Goal: Information Seeking & Learning: Get advice/opinions

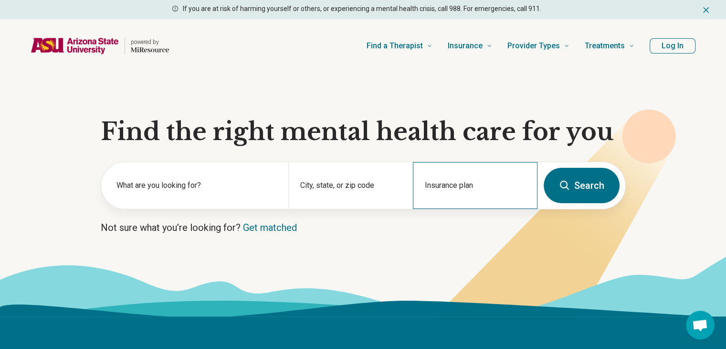
click at [450, 202] on div "Insurance plan" at bounding box center [475, 185] width 125 height 47
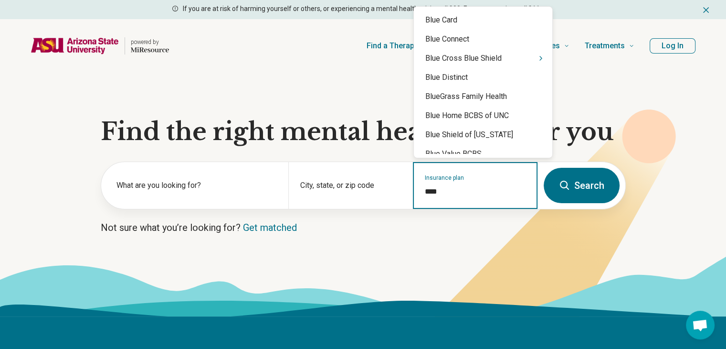
type input "****"
click at [503, 58] on div "Blue Cross Blue Shield" at bounding box center [483, 58] width 139 height 19
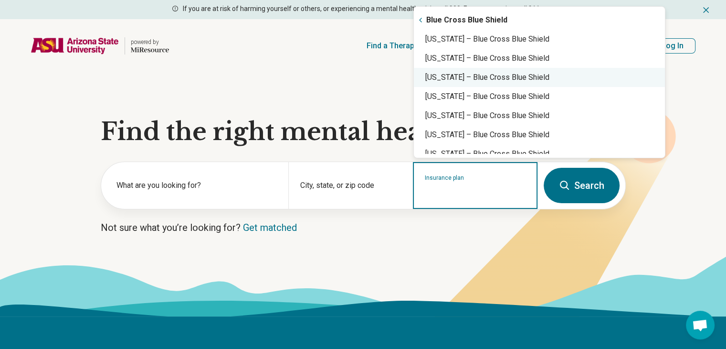
click at [477, 76] on div "Arizona – Blue Cross Blue Shield" at bounding box center [539, 77] width 251 height 19
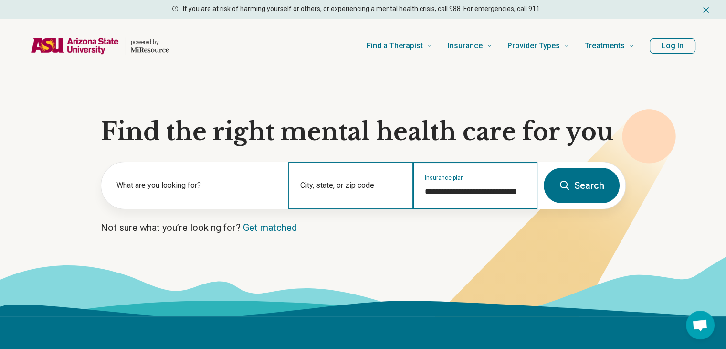
type input "**********"
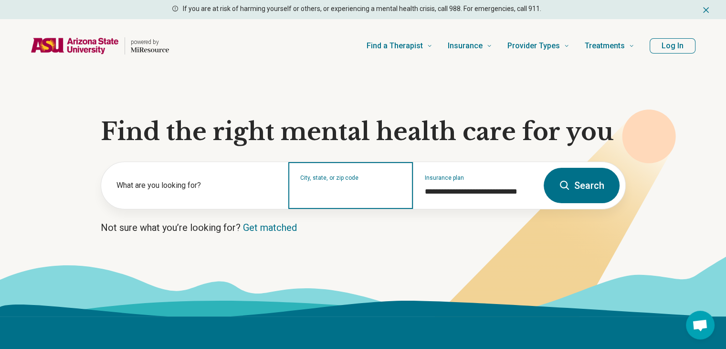
click at [325, 196] on input "City, state, or zip code" at bounding box center [350, 191] width 101 height 11
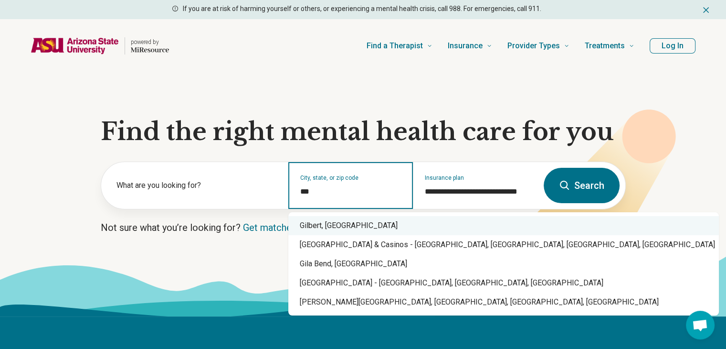
click at [334, 219] on div "Gilbert, AZ" at bounding box center [503, 225] width 431 height 19
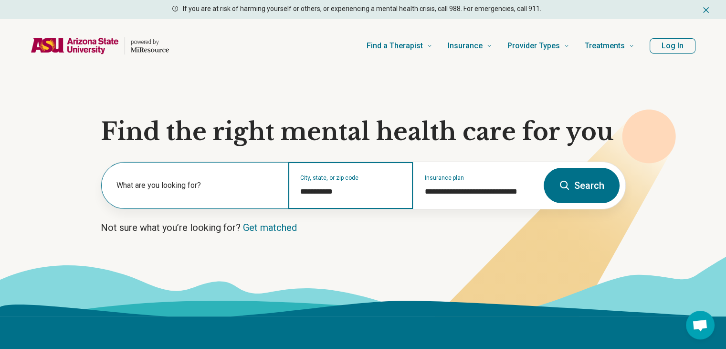
type input "**********"
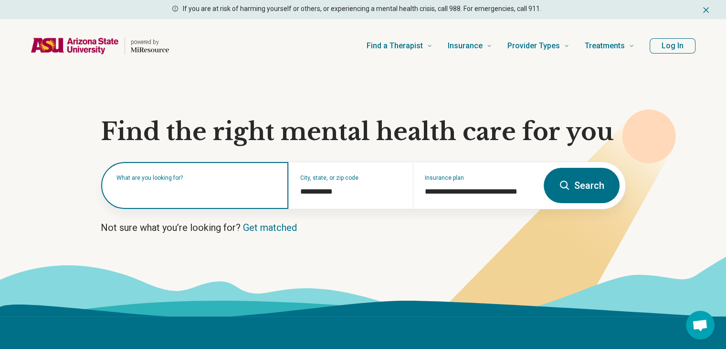
click at [229, 196] on div "What are you looking for?" at bounding box center [194, 185] width 187 height 47
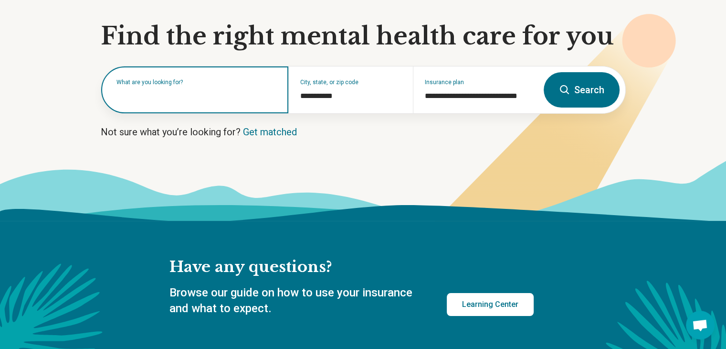
scroll to position [48, 0]
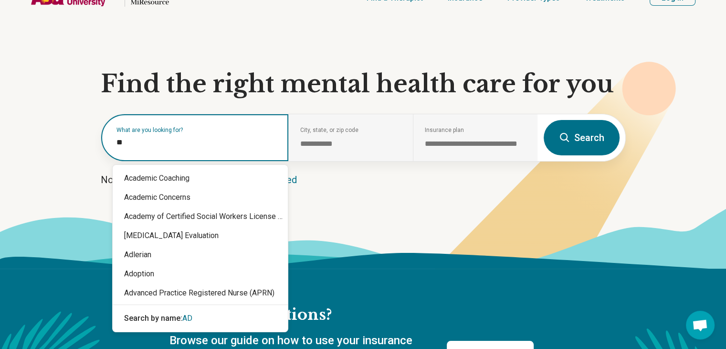
type input "***"
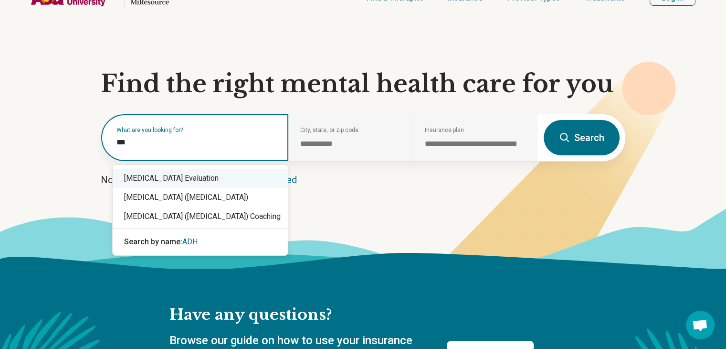
click at [239, 179] on div "ADHD Evaluation" at bounding box center [200, 178] width 175 height 19
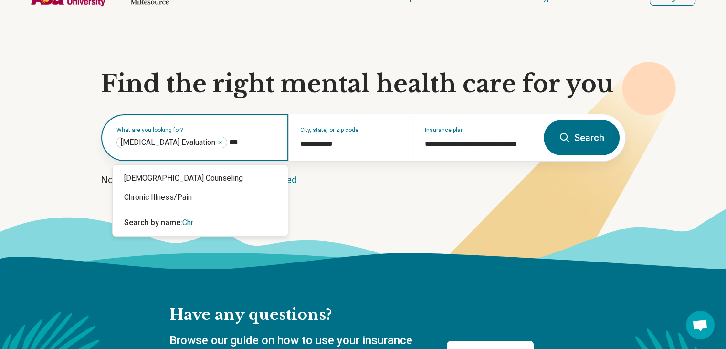
type input "****"
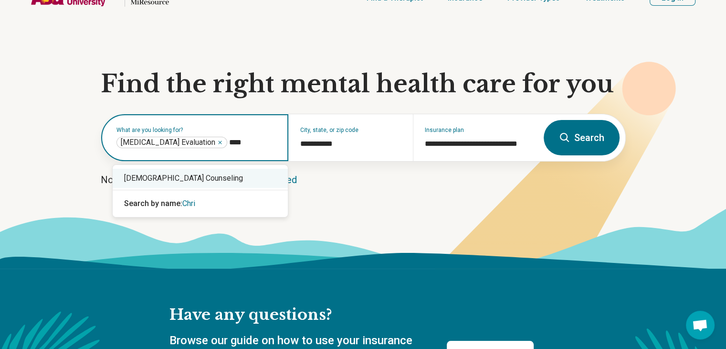
click at [244, 177] on div "[DEMOGRAPHIC_DATA] Counseling" at bounding box center [200, 178] width 175 height 19
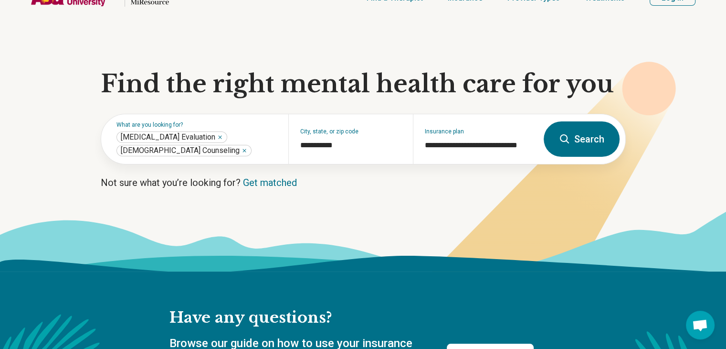
click at [590, 126] on button "Search" at bounding box center [582, 138] width 76 height 35
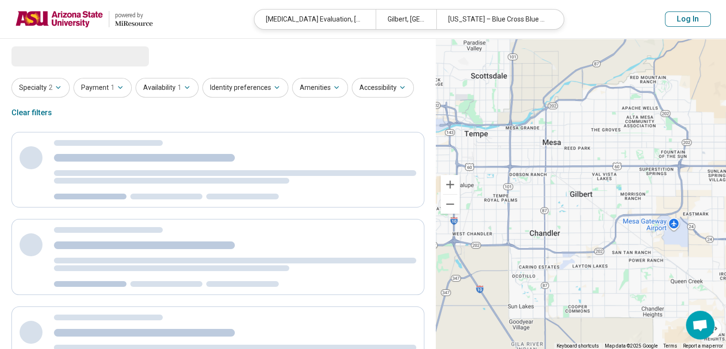
select select "***"
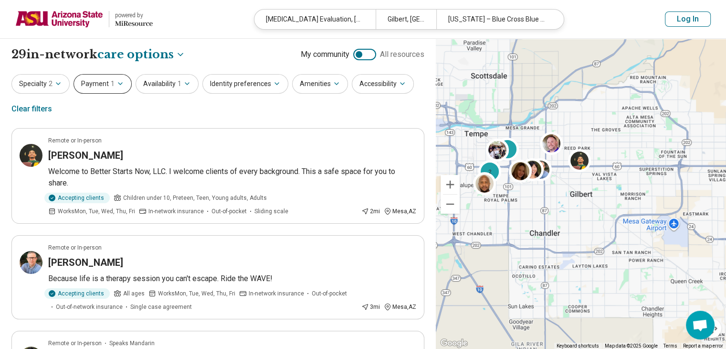
click at [117, 85] on icon "button" at bounding box center [121, 84] width 8 height 8
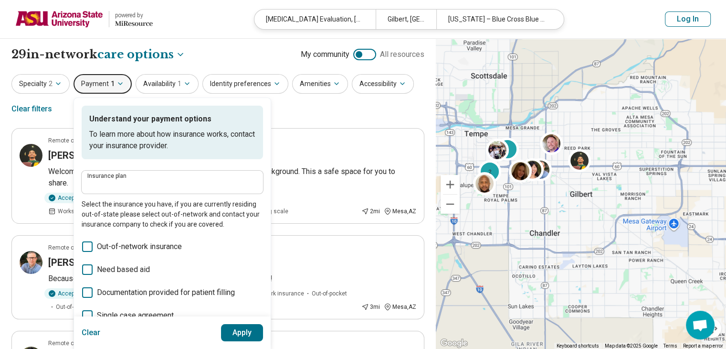
type input "**********"
click at [183, 86] on icon "button" at bounding box center [187, 84] width 8 height 8
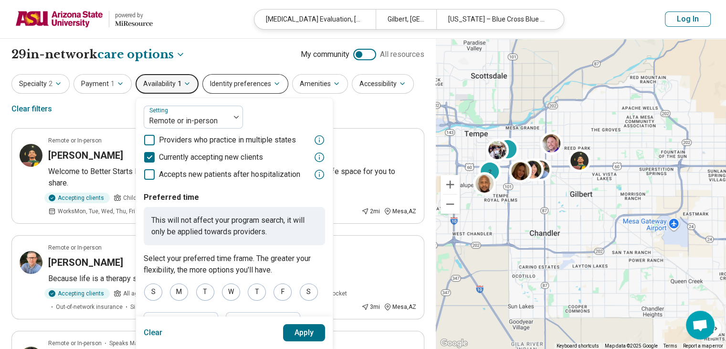
click at [266, 86] on button "Identity preferences" at bounding box center [246, 84] width 86 height 20
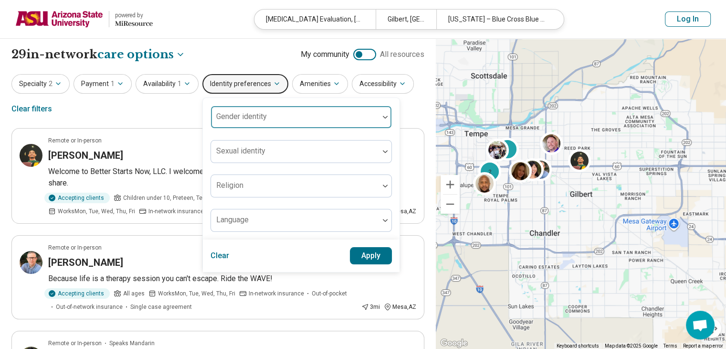
click at [266, 114] on div at bounding box center [295, 120] width 160 height 13
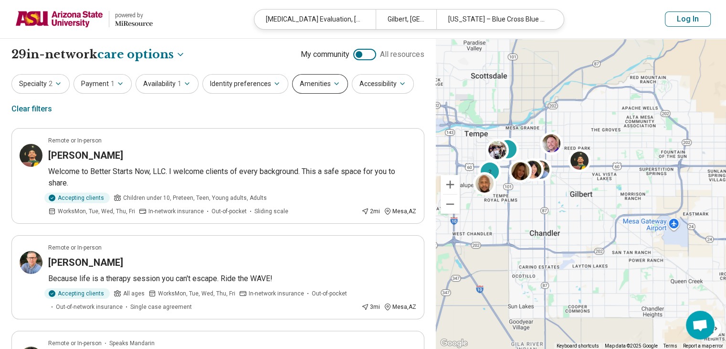
click at [320, 85] on button "Amenities" at bounding box center [320, 84] width 56 height 20
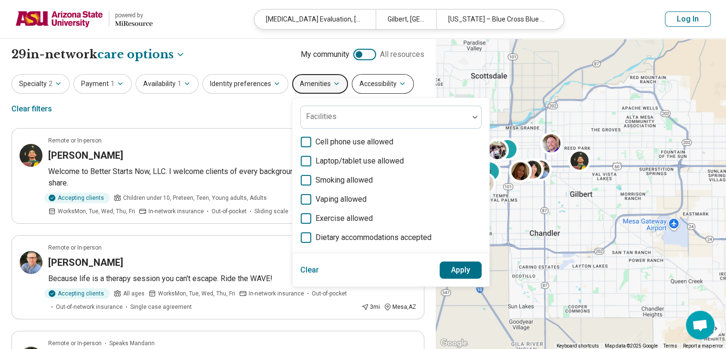
click at [377, 79] on button "Accessibility" at bounding box center [383, 84] width 62 height 20
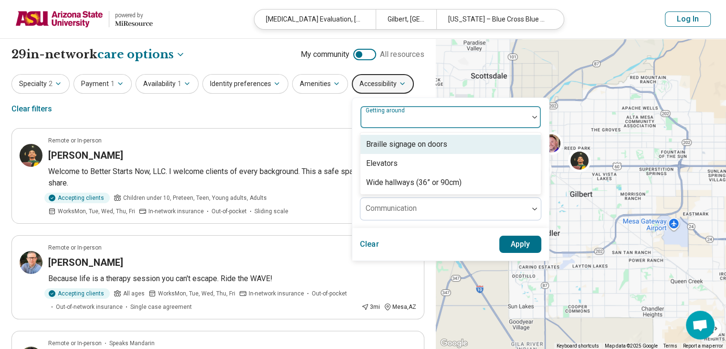
click at [393, 113] on label "Getting around" at bounding box center [386, 110] width 41 height 7
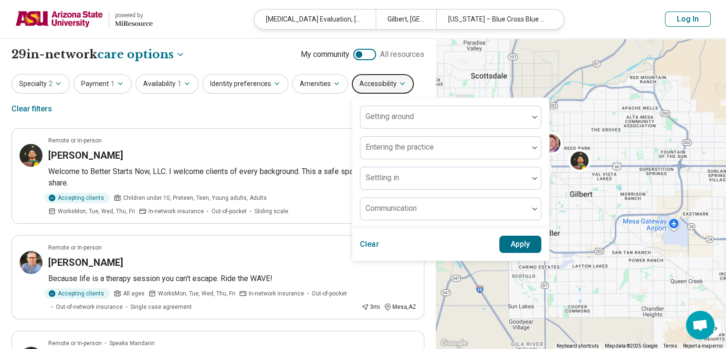
click at [419, 74] on div "Specialty 2 Payment 1 Availability 1 Identity preferences Amenities Accessibili…" at bounding box center [217, 97] width 413 height 46
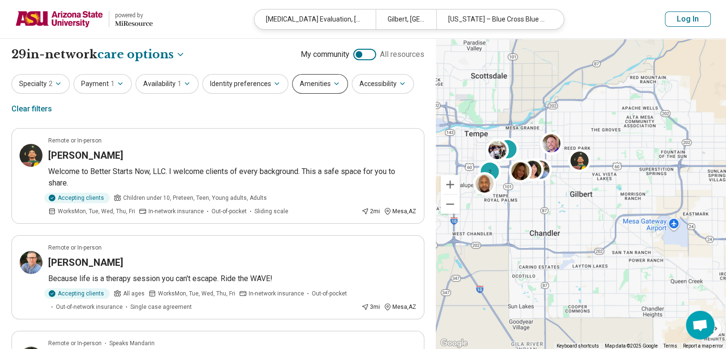
click at [309, 85] on button "Amenities" at bounding box center [320, 84] width 56 height 20
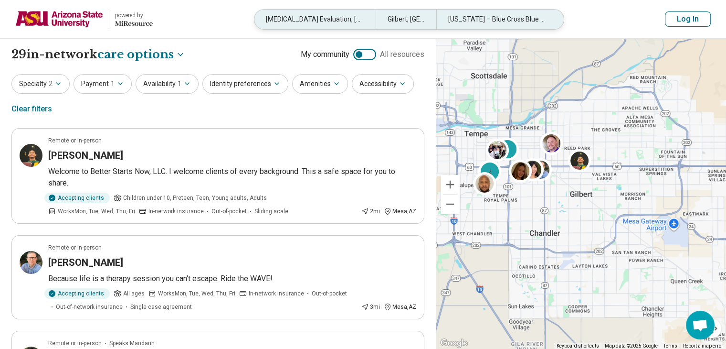
click at [409, 20] on div "Gilbert, AZ" at bounding box center [406, 20] width 61 height 20
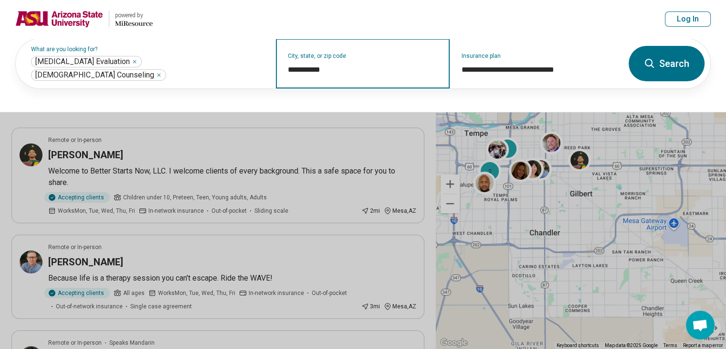
click at [338, 65] on input "**********" at bounding box center [363, 69] width 150 height 11
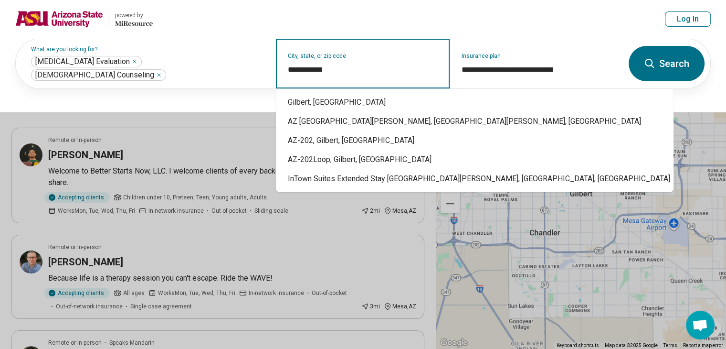
type input "**********"
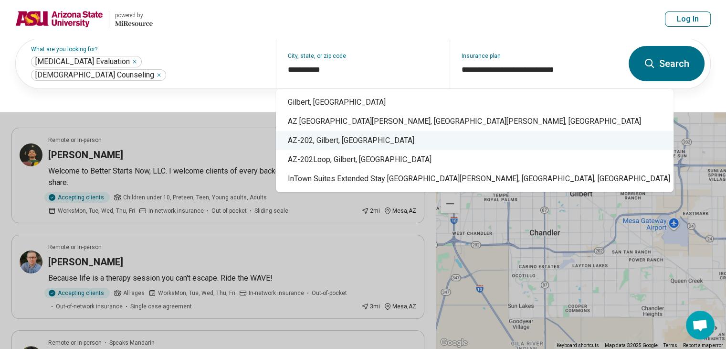
click at [139, 185] on button at bounding box center [363, 174] width 726 height 349
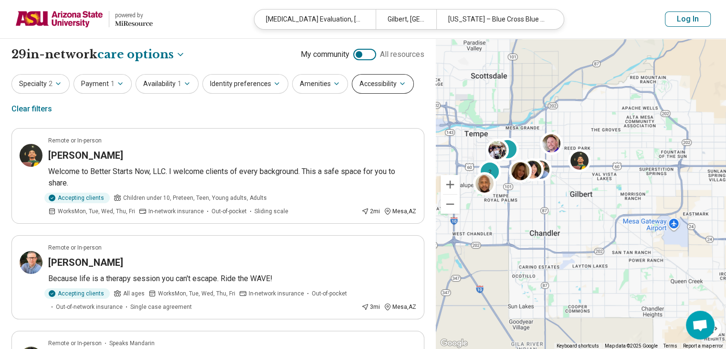
click at [369, 85] on button "Accessibility" at bounding box center [383, 84] width 62 height 20
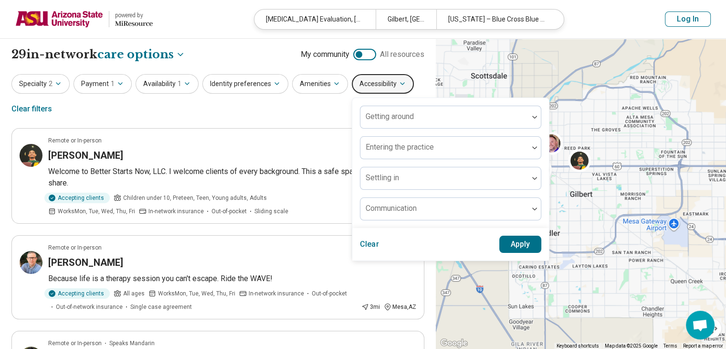
click at [223, 53] on div "**********" at bounding box center [217, 54] width 413 height 16
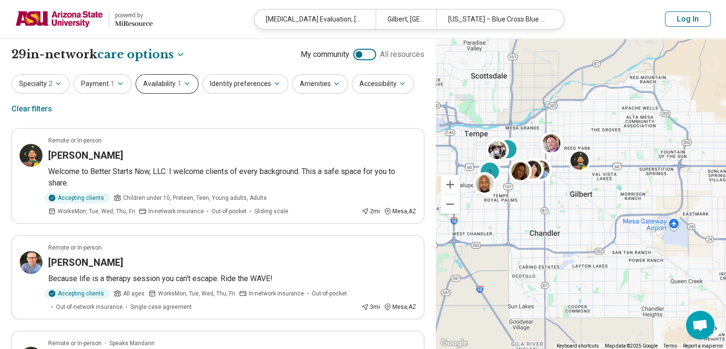
click at [180, 79] on button "Availability 1" at bounding box center [167, 84] width 63 height 20
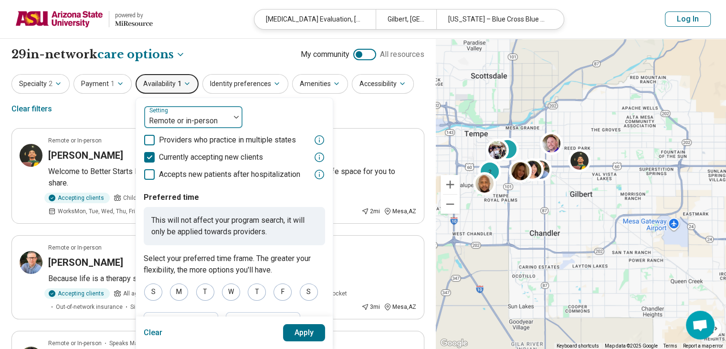
click at [189, 115] on div at bounding box center [187, 120] width 78 height 13
click at [373, 105] on div "Specialty 2 Payment 1 Availability 1 Setting Remote or in-person Providers who …" at bounding box center [217, 97] width 413 height 46
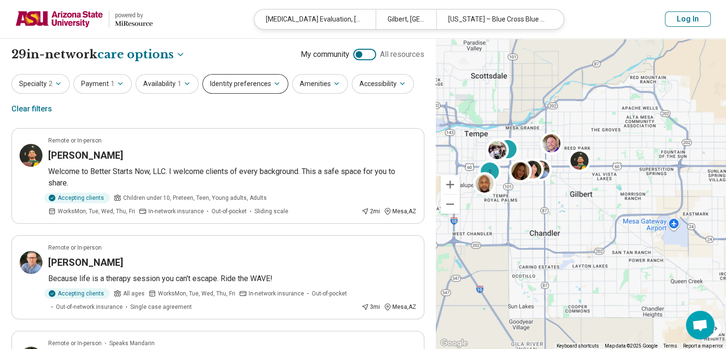
click at [277, 79] on button "Identity preferences" at bounding box center [246, 84] width 86 height 20
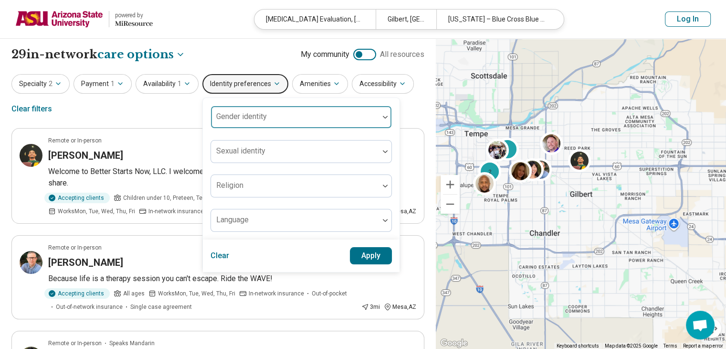
click at [277, 109] on div at bounding box center [295, 117] width 168 height 21
click at [379, 110] on div at bounding box center [385, 117] width 12 height 22
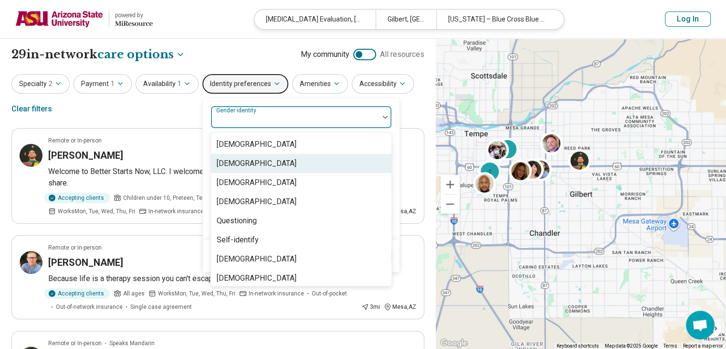
click at [338, 154] on div "[DEMOGRAPHIC_DATA]" at bounding box center [301, 163] width 181 height 19
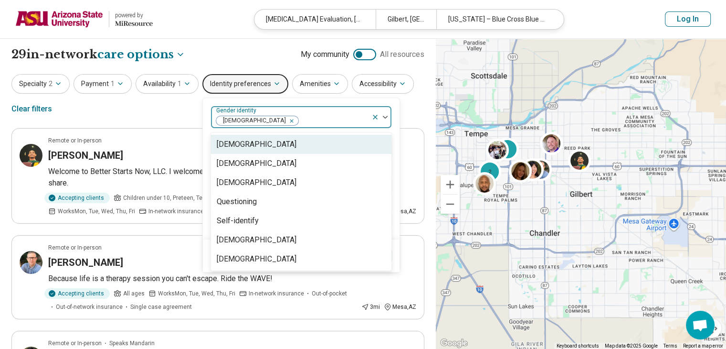
click at [383, 116] on img at bounding box center [385, 117] width 5 height 3
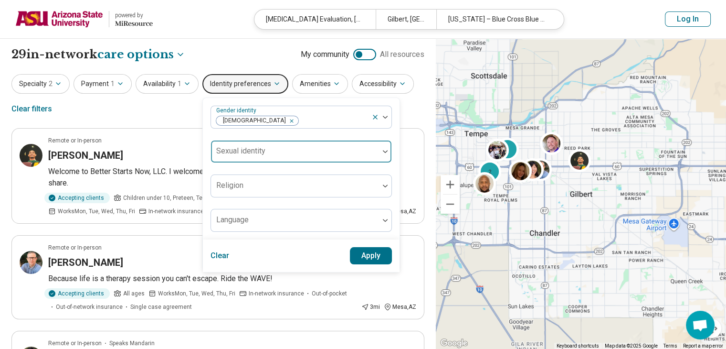
click at [384, 148] on div at bounding box center [385, 151] width 12 height 22
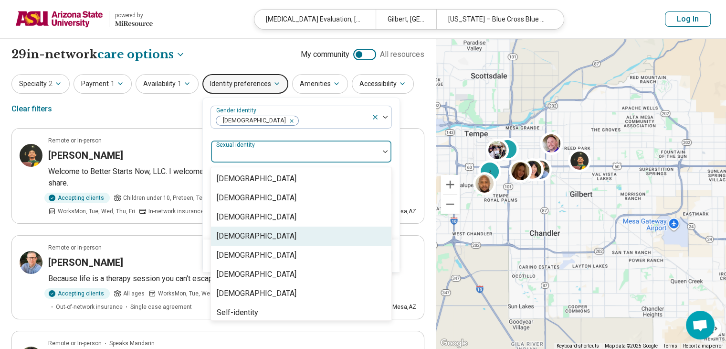
click at [349, 232] on div "[DEMOGRAPHIC_DATA]" at bounding box center [301, 235] width 181 height 19
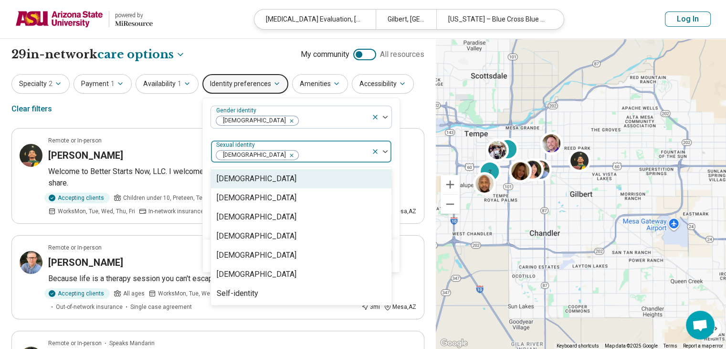
click at [383, 150] on img at bounding box center [385, 151] width 5 height 3
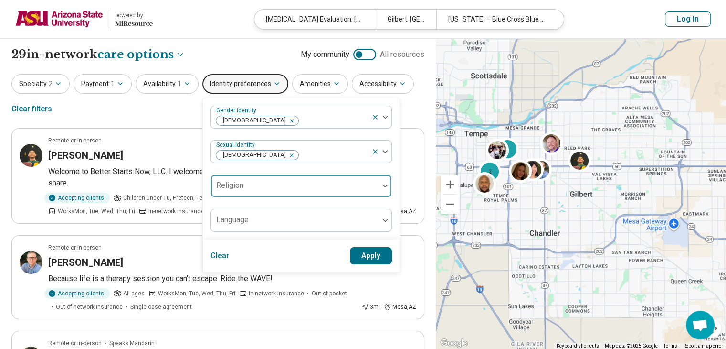
click at [379, 182] on div at bounding box center [385, 186] width 12 height 22
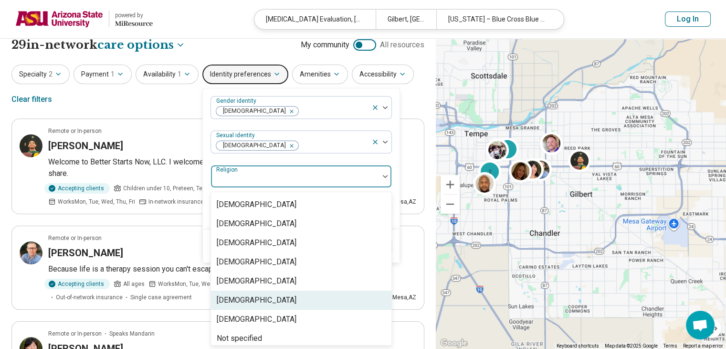
scroll to position [6, 0]
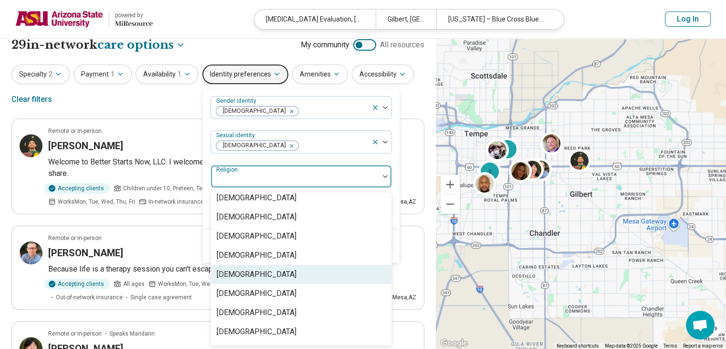
click at [334, 266] on div "[DEMOGRAPHIC_DATA]" at bounding box center [301, 274] width 181 height 19
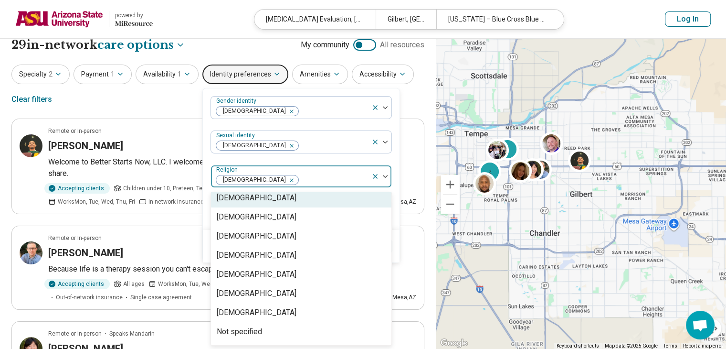
click at [380, 172] on div at bounding box center [382, 176] width 20 height 22
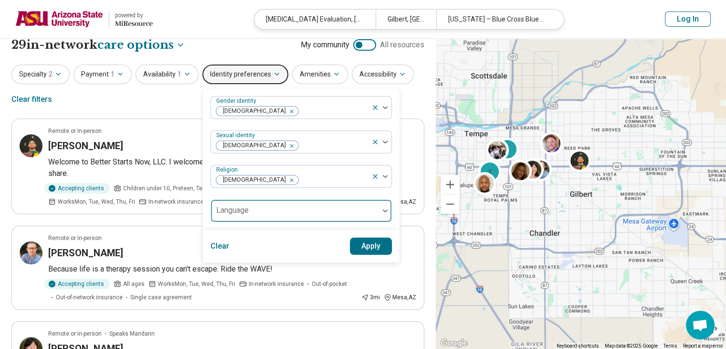
click at [380, 207] on div at bounding box center [385, 211] width 12 height 22
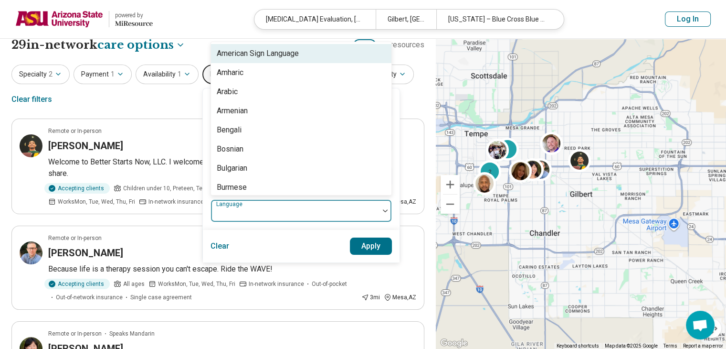
click at [380, 207] on div at bounding box center [385, 211] width 12 height 22
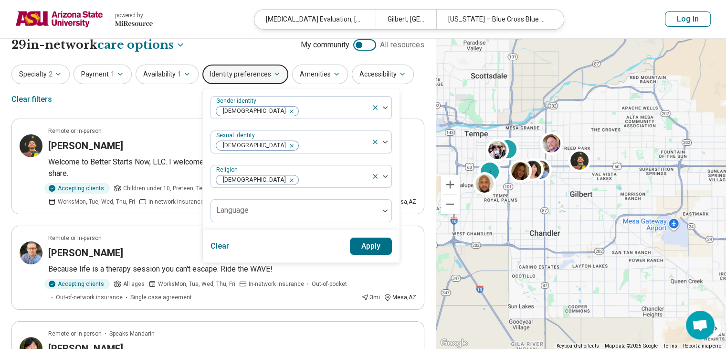
click at [378, 247] on button "Apply" at bounding box center [371, 245] width 43 height 17
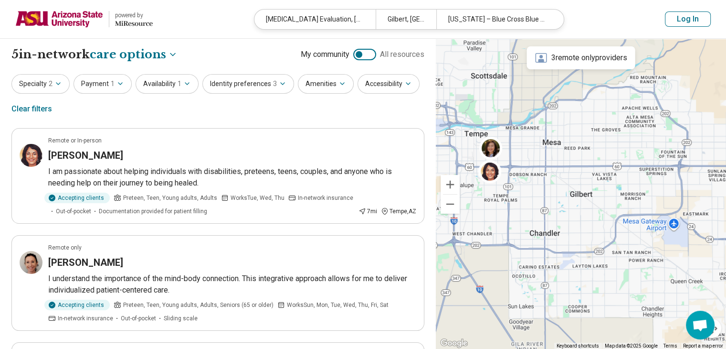
scroll to position [48, 0]
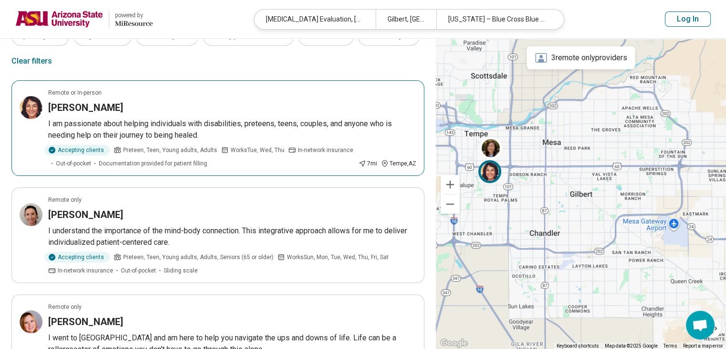
click at [313, 112] on div "[PERSON_NAME]" at bounding box center [232, 107] width 368 height 13
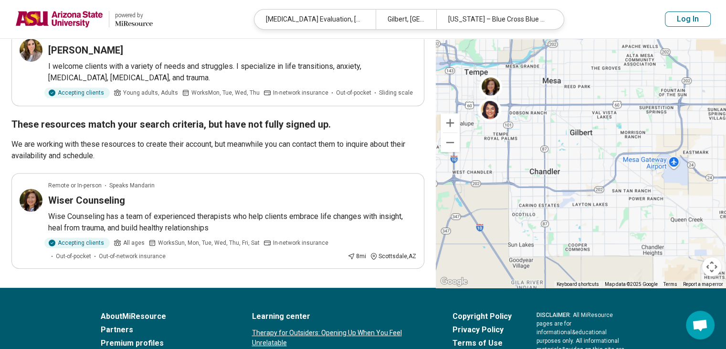
scroll to position [430, 0]
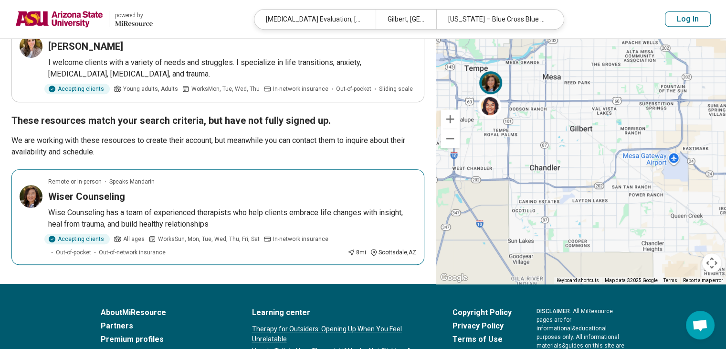
click at [294, 207] on p "Wise Counseling has a team of experienced therapists who help clients embrace l…" at bounding box center [232, 218] width 368 height 23
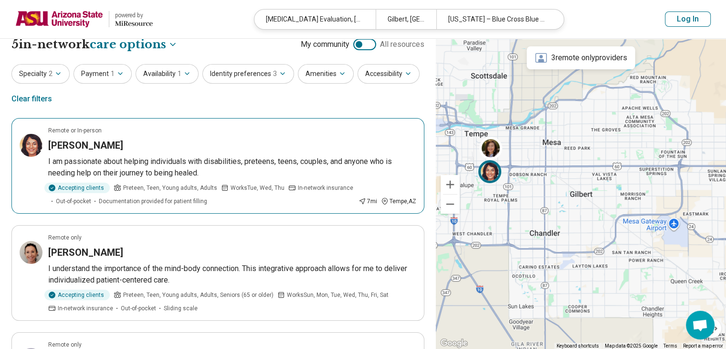
scroll to position [0, 0]
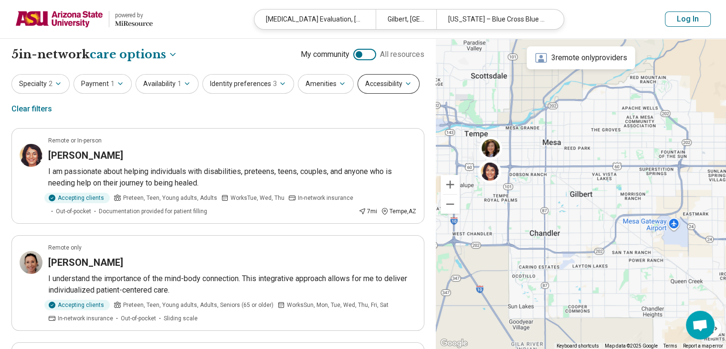
click at [388, 90] on button "Accessibility" at bounding box center [389, 84] width 62 height 20
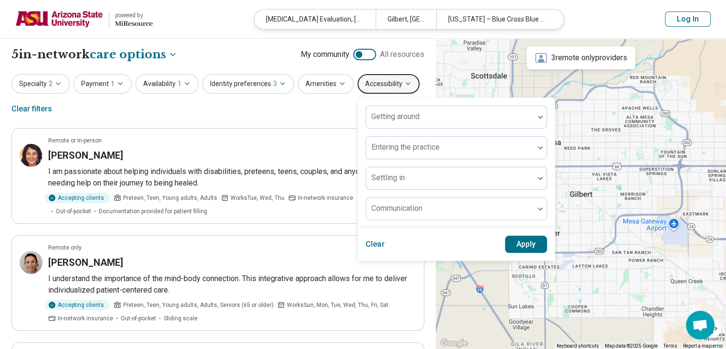
click at [388, 89] on button "Accessibility" at bounding box center [389, 84] width 62 height 20
click at [308, 81] on button "Amenities" at bounding box center [326, 84] width 56 height 20
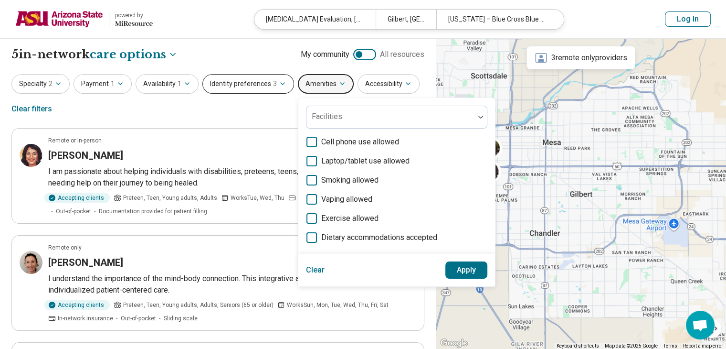
click at [256, 89] on button "Identity preferences 3" at bounding box center [249, 84] width 92 height 20
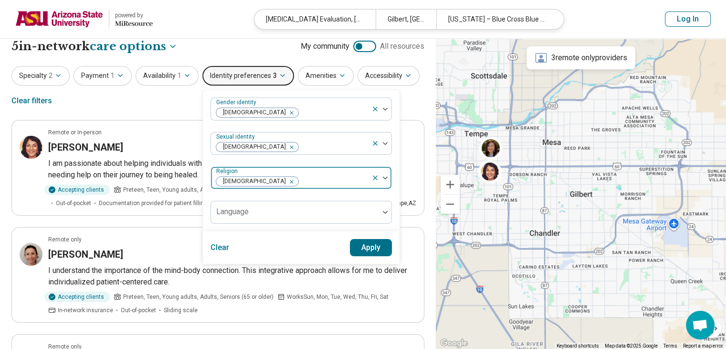
click at [382, 185] on div at bounding box center [382, 178] width 20 height 22
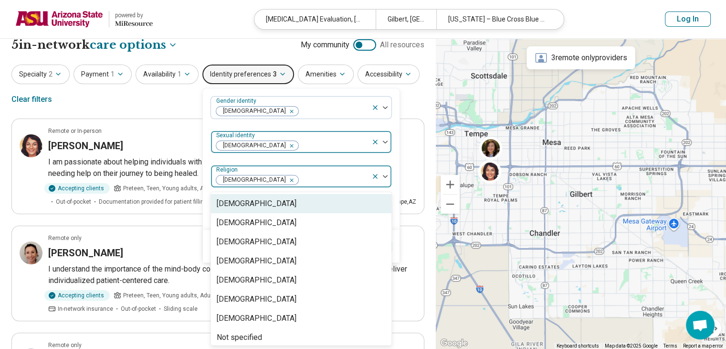
click at [382, 143] on div at bounding box center [382, 142] width 20 height 22
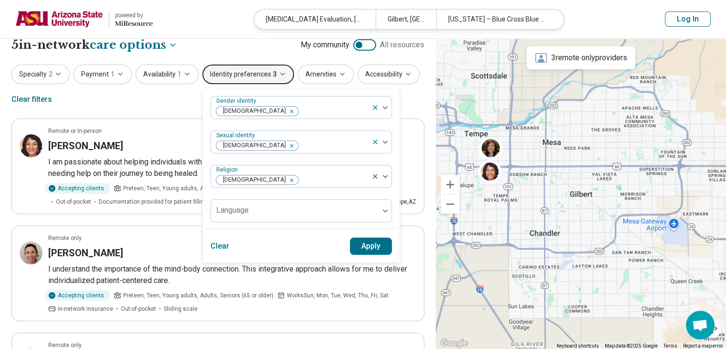
click at [155, 100] on div "Specialty 2 Payment 1 Availability 1 Identity preferences 3 Gender identity Cis…" at bounding box center [217, 87] width 413 height 46
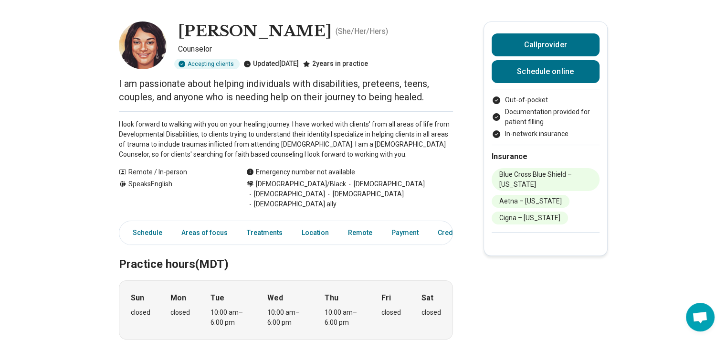
scroll to position [48, 0]
